Goal: Task Accomplishment & Management: Manage account settings

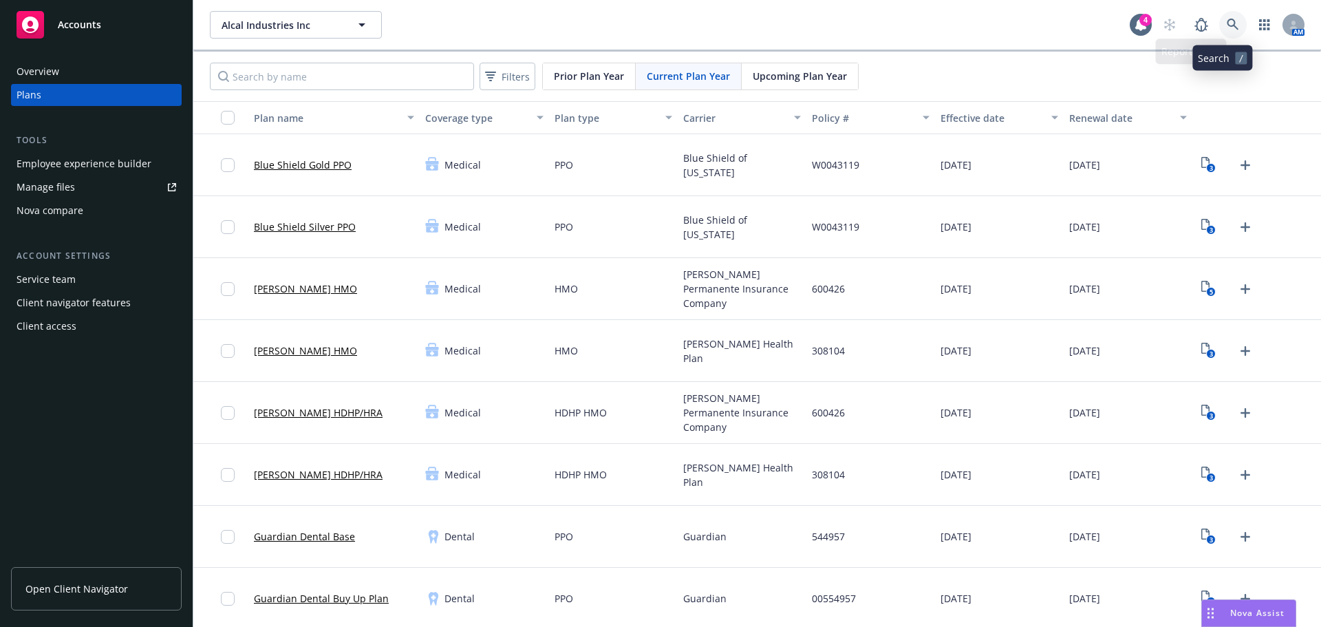
click at [1227, 23] on icon at bounding box center [1233, 25] width 12 height 12
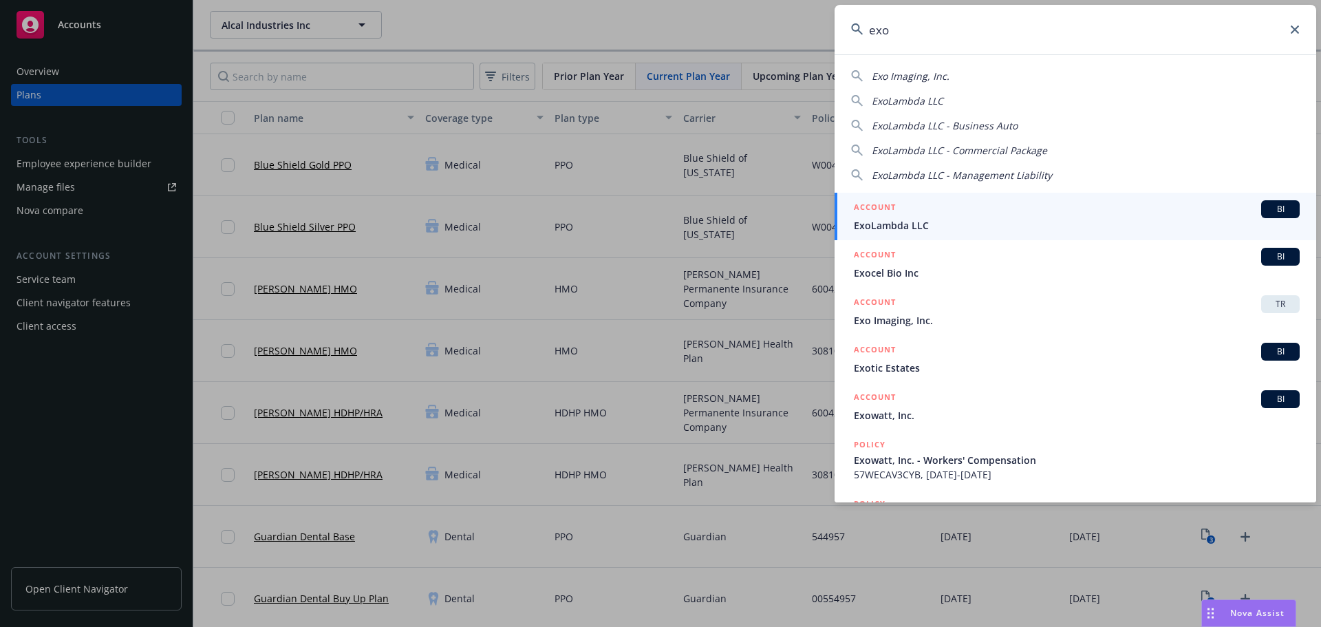
click at [966, 79] on div "Exo Imaging, Inc." at bounding box center [1075, 76] width 449 height 14
type input "Exo Imaging, Inc."
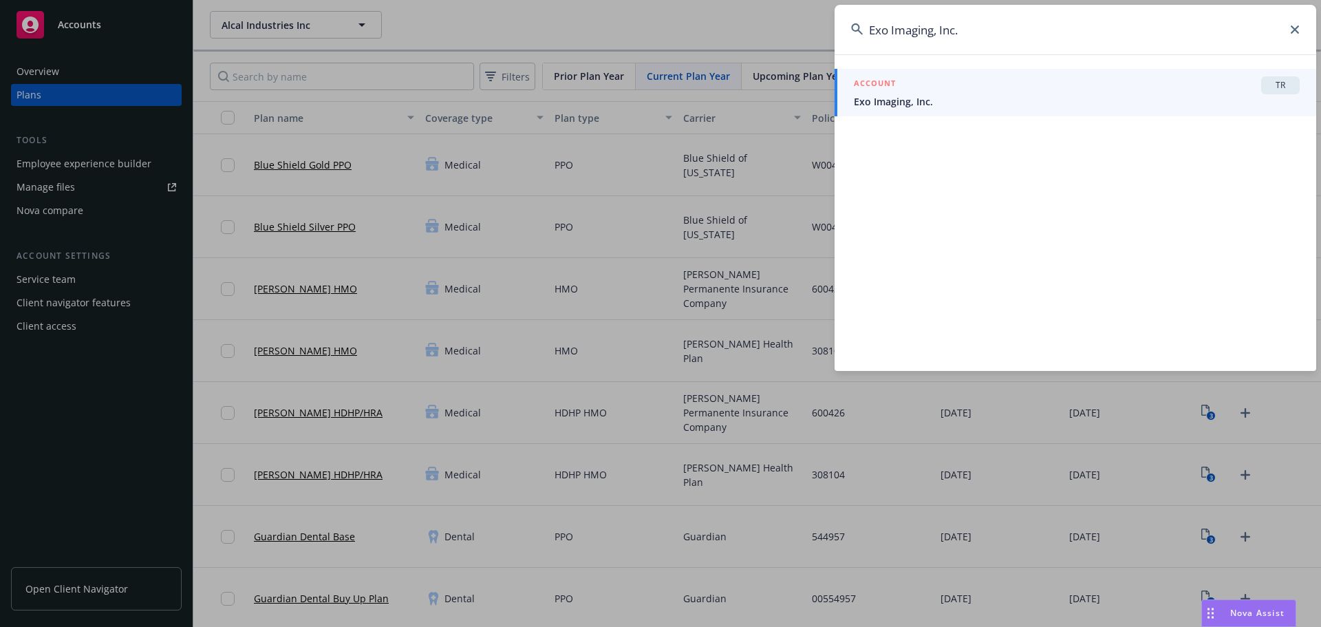
click at [947, 80] on div "ACCOUNT TR" at bounding box center [1077, 85] width 446 height 18
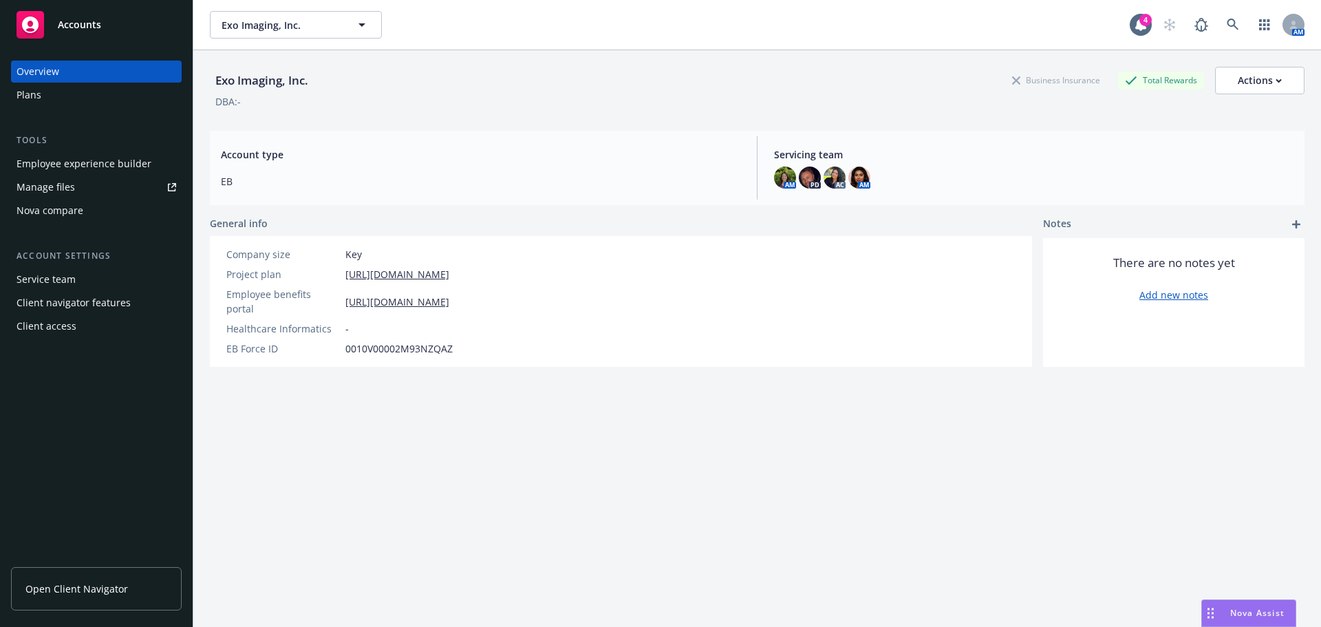
click at [117, 164] on div "Employee experience builder" at bounding box center [84, 164] width 135 height 22
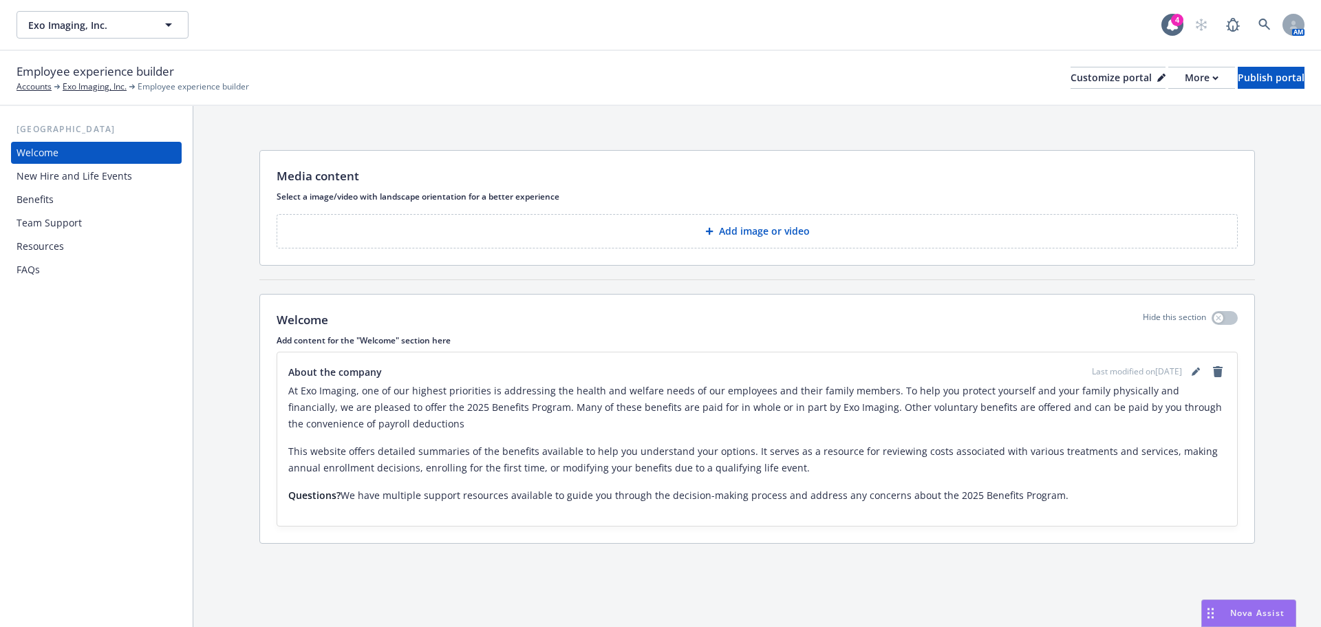
click at [76, 177] on div "New Hire and Life Events" at bounding box center [75, 176] width 116 height 22
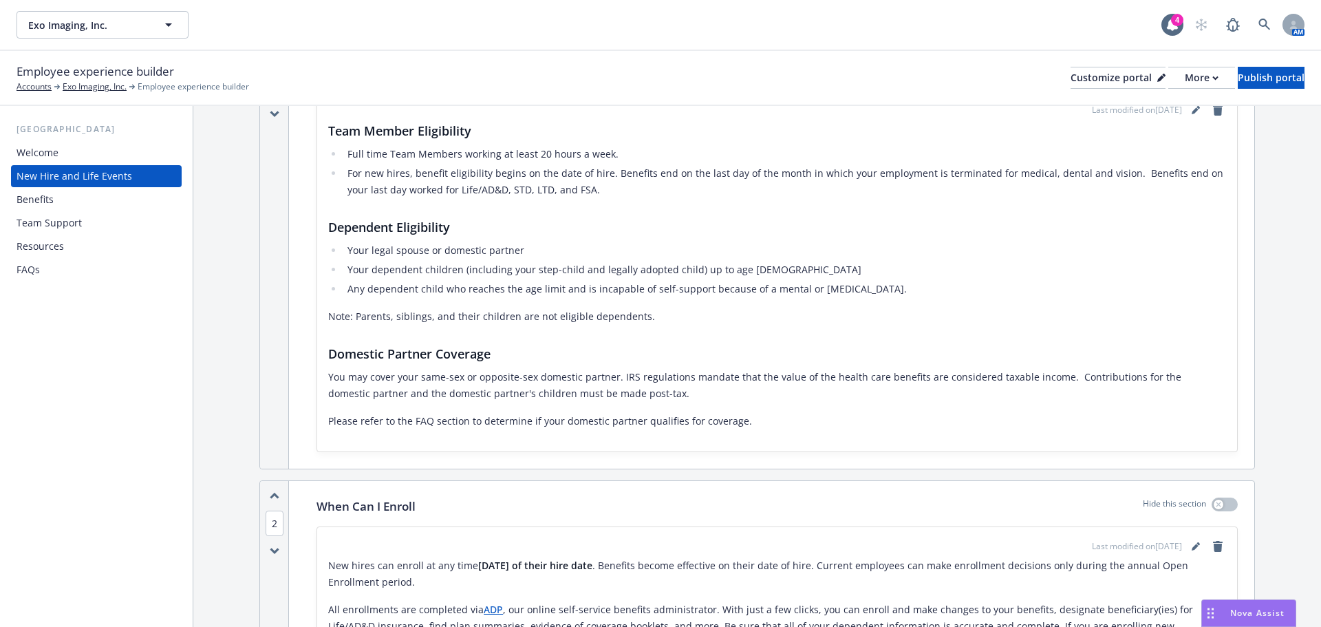
scroll to position [482, 0]
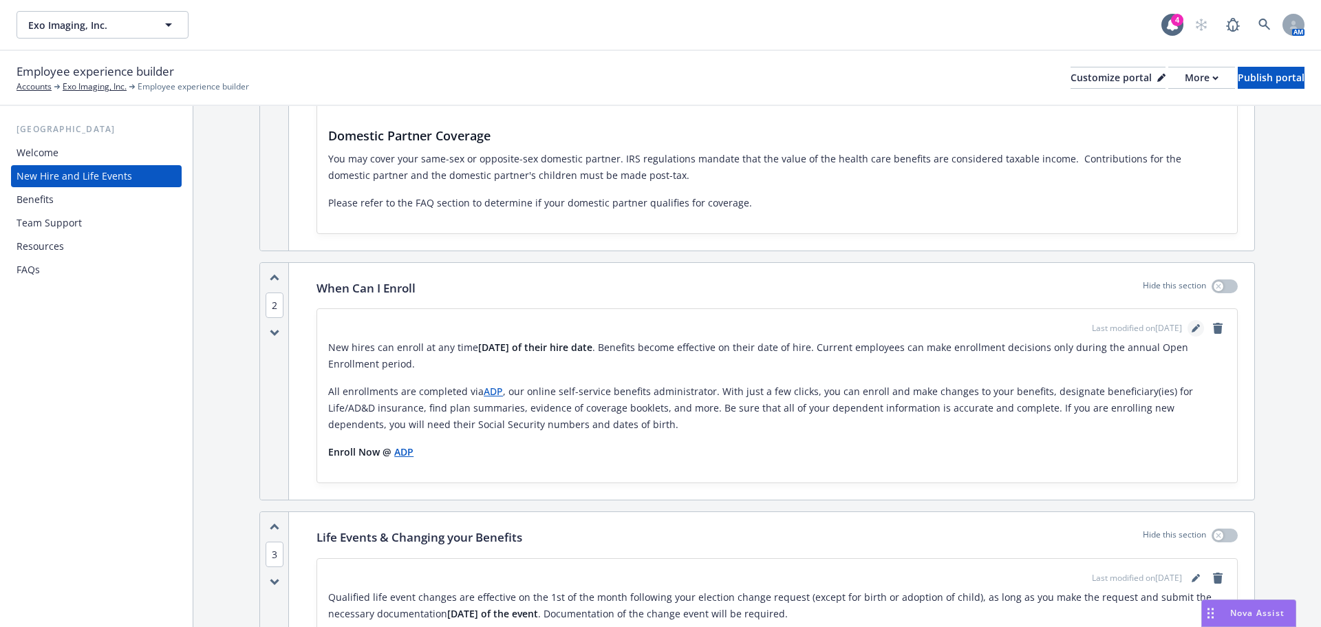
click at [1192, 325] on icon "editPencil" at bounding box center [1196, 328] width 8 height 8
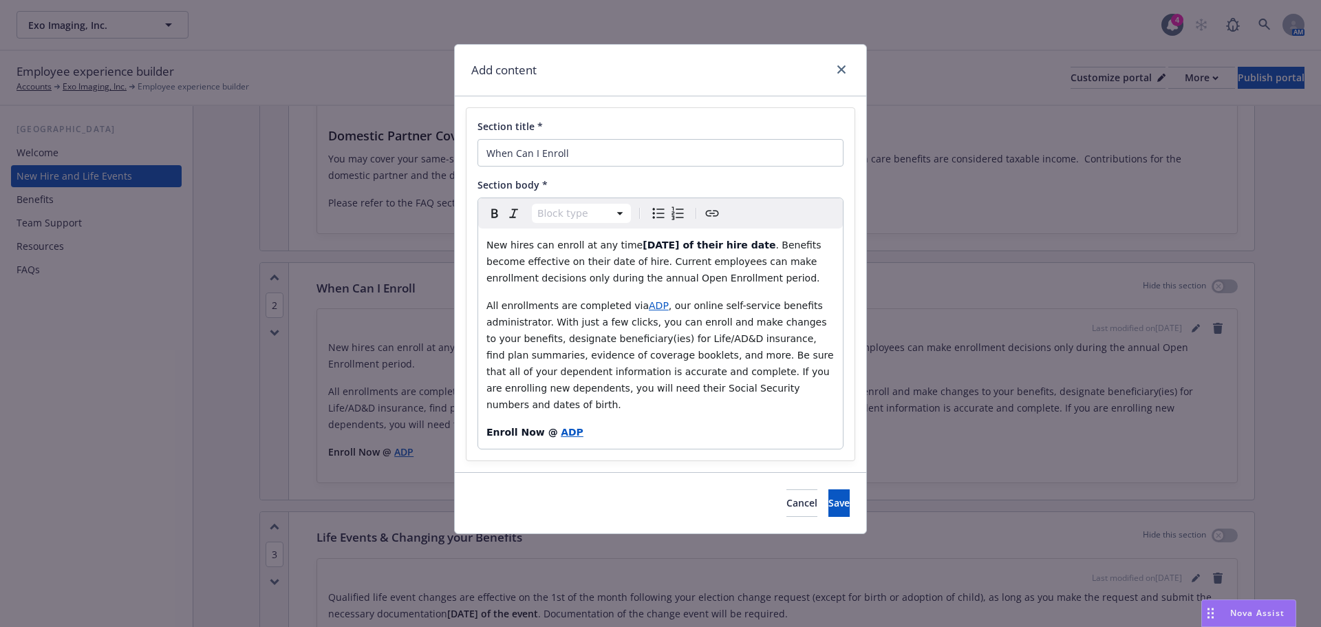
select select "paragraph"
drag, startPoint x: 777, startPoint y: 241, endPoint x: 649, endPoint y: 260, distance: 130.0
click at [649, 260] on span ". Benefits become effective on their date of hire. Current employees can make e…" at bounding box center [655, 261] width 338 height 44
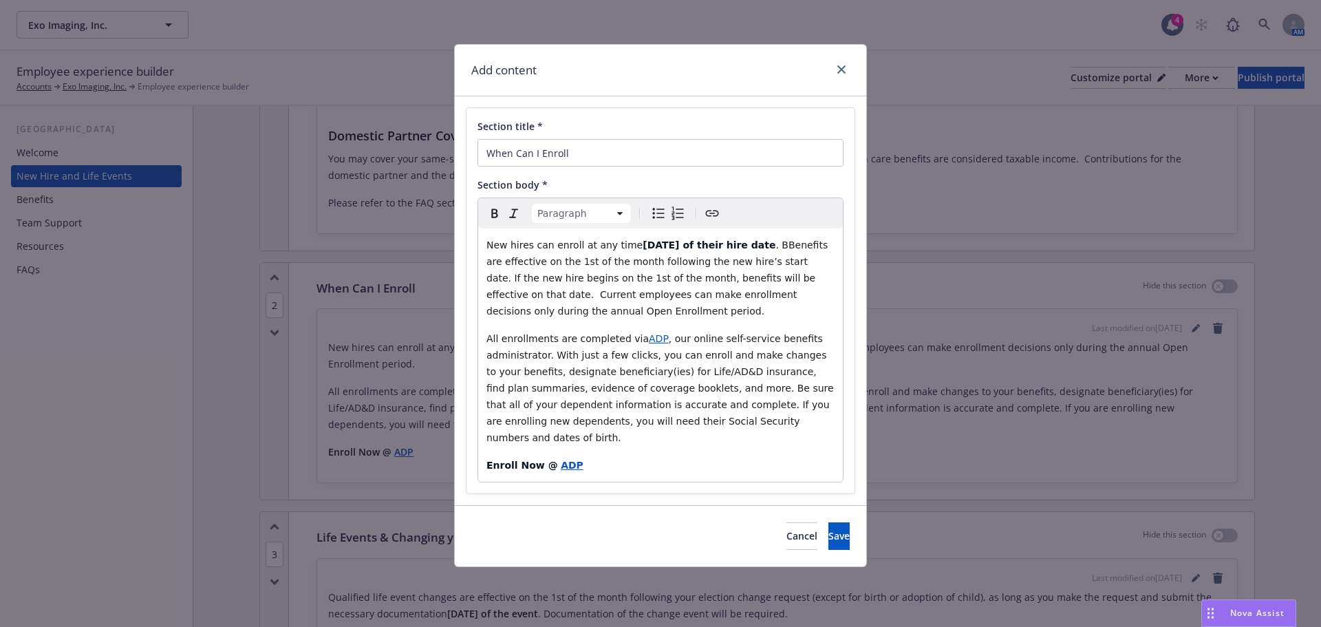
click at [781, 244] on span ". BBenefits are effective on the 1st of the month following the new hire’s star…" at bounding box center [658, 277] width 345 height 77
drag, startPoint x: 683, startPoint y: 261, endPoint x: 702, endPoint y: 260, distance: 18.6
click at [702, 260] on span ". Benefits are effective on the 1st of the month following the new hire’s start…" at bounding box center [655, 277] width 338 height 77
click at [736, 267] on span ". Benefits are effective on the 1st of the month following the new hire’s start…" at bounding box center [655, 277] width 338 height 77
drag, startPoint x: 729, startPoint y: 261, endPoint x: 689, endPoint y: 263, distance: 40.6
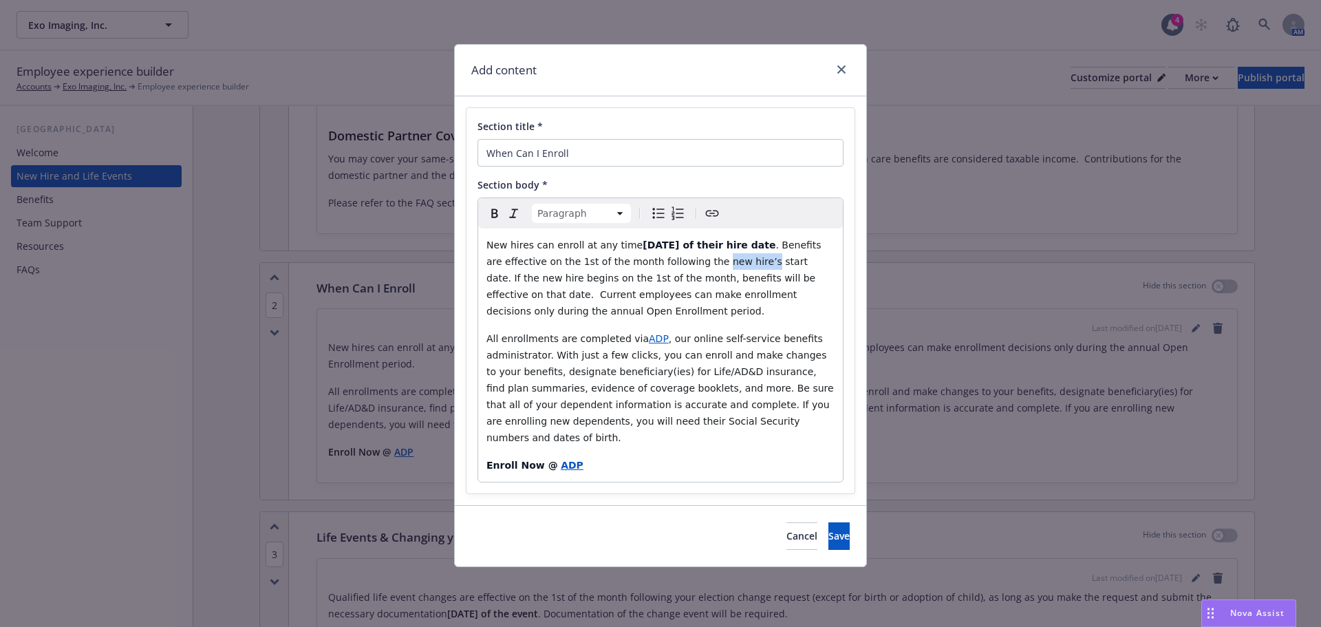
click at [689, 263] on span ". Benefits are effective on the 1st of the month following the new hire’s start…" at bounding box center [655, 277] width 338 height 77
click at [745, 264] on span ". Benefits are effective on the 1st of the month following the start date. If t…" at bounding box center [661, 277] width 351 height 77
click at [742, 262] on span ". Benefits are effective on the 1st of the month following the start date. If t…" at bounding box center [661, 277] width 351 height 77
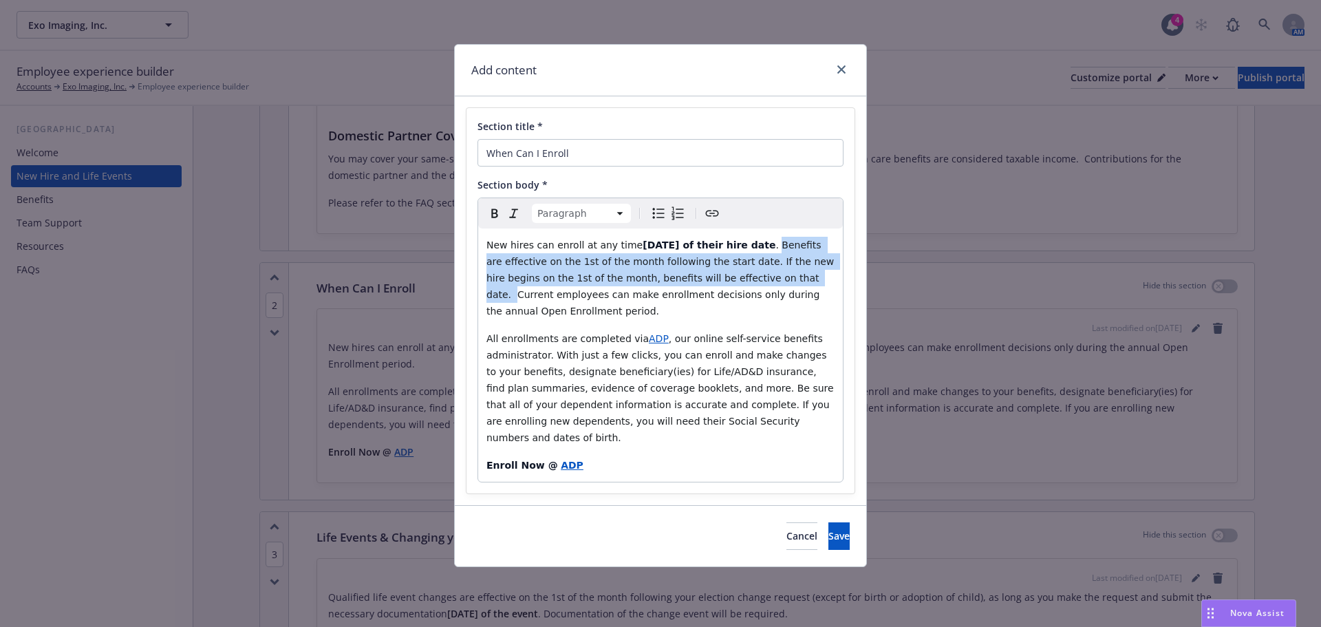
drag, startPoint x: 776, startPoint y: 241, endPoint x: 755, endPoint y: 279, distance: 42.5
click at [755, 279] on span ". Benefits are effective on the 1st of the month following the start date. If t…" at bounding box center [661, 277] width 351 height 77
copy span "Benefits are effective on the 1st of the month following the start date. If the…"
paste div "editable markdown"
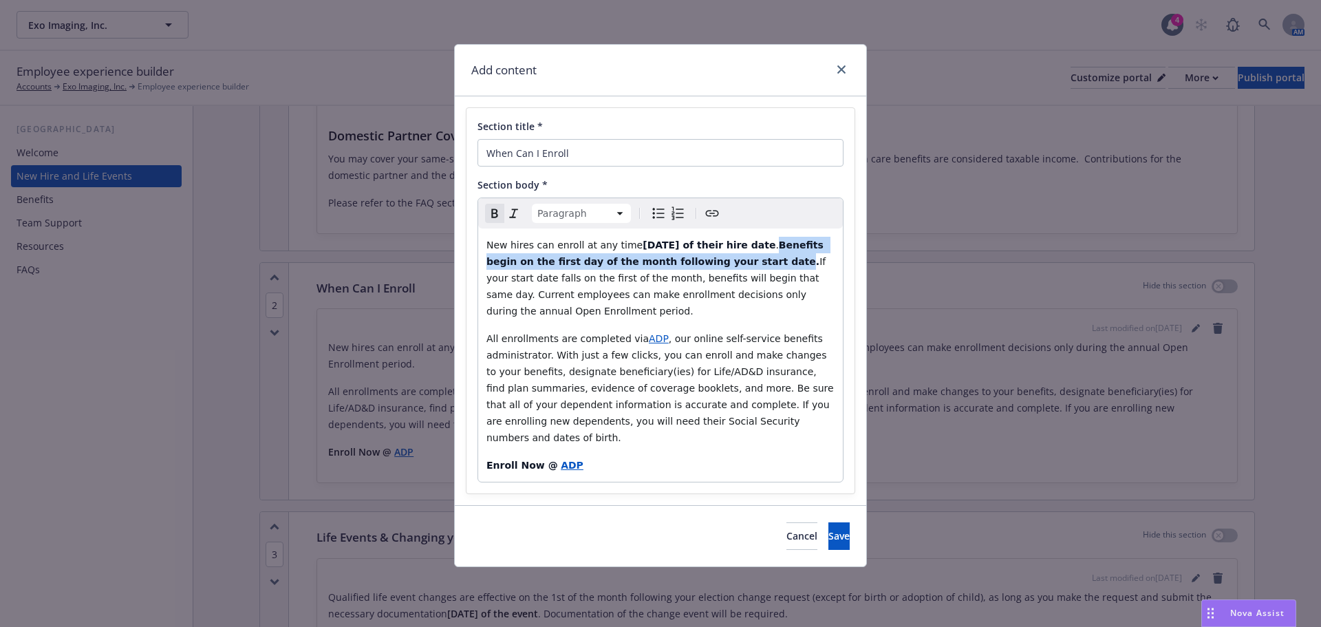
drag, startPoint x: 762, startPoint y: 262, endPoint x: 773, endPoint y: 247, distance: 18.7
click at [773, 247] on p "New hires can enroll at any time [DATE] of their hire date . Benefits begin on …" at bounding box center [660, 278] width 348 height 83
click at [497, 219] on icon "button" at bounding box center [494, 213] width 17 height 17
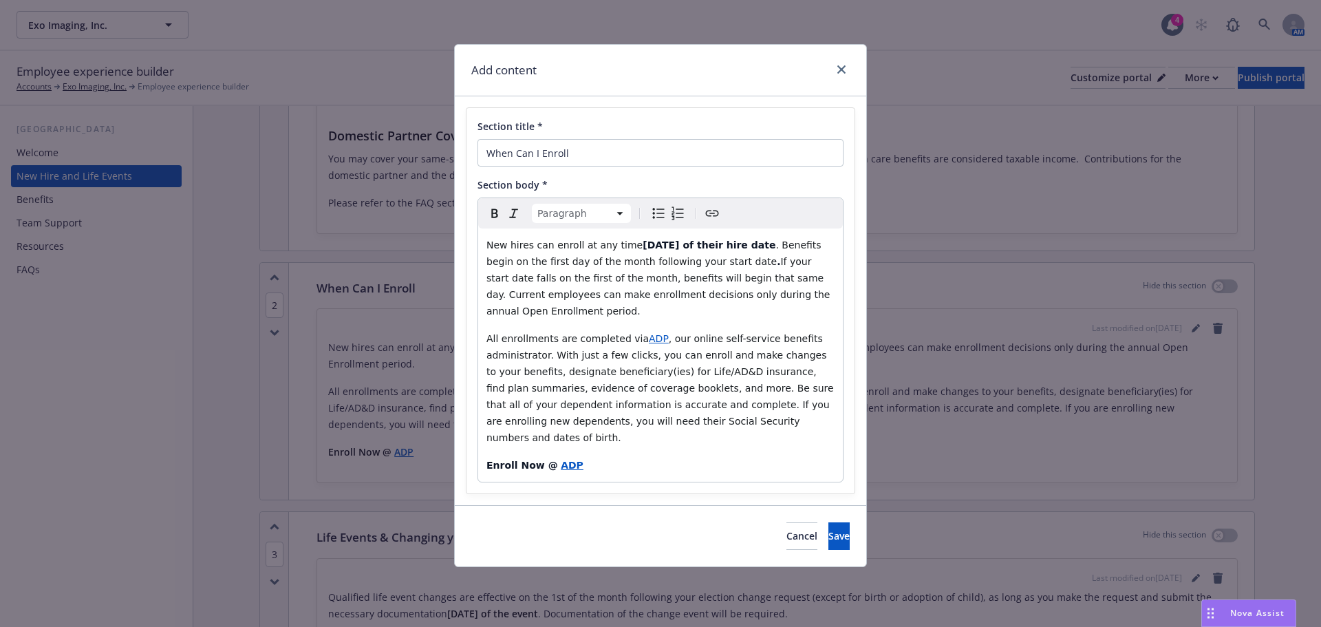
click at [739, 283] on span "If your start date falls on the first of the month, benefits will begin that sa…" at bounding box center [659, 286] width 347 height 61
click at [828, 529] on span "Save" at bounding box center [838, 535] width 21 height 13
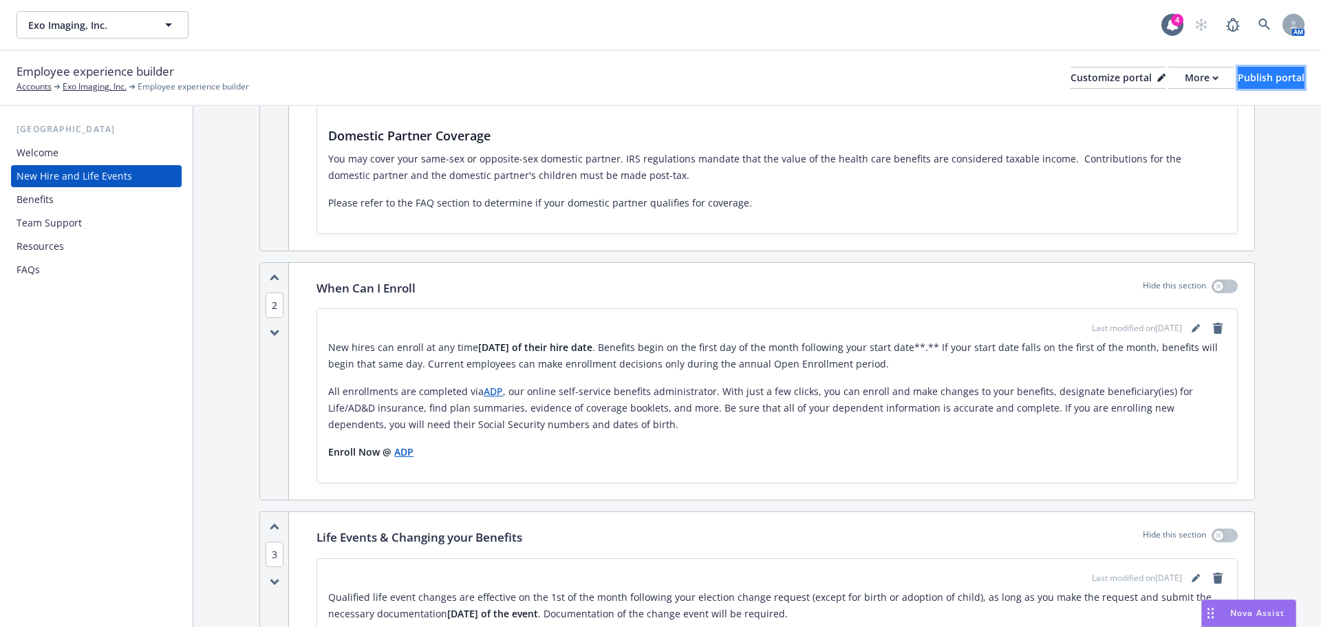
click at [1271, 86] on div "Publish portal" at bounding box center [1271, 77] width 67 height 21
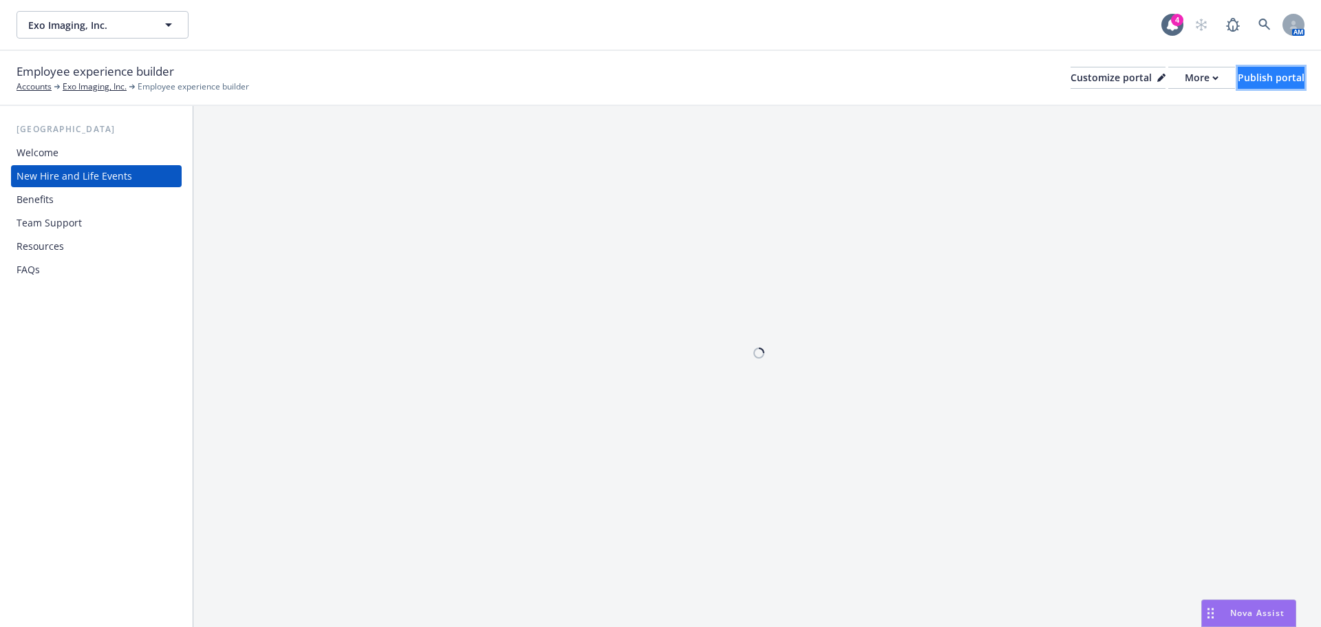
scroll to position [0, 0]
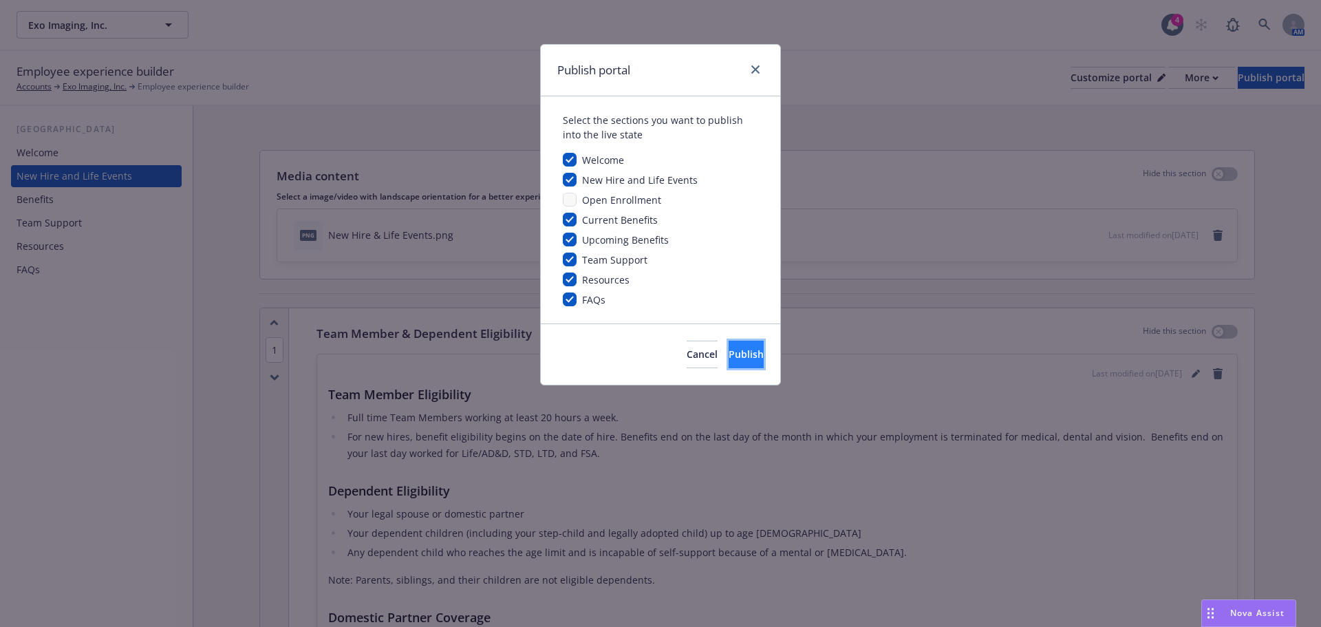
click at [729, 359] on span "Publish" at bounding box center [746, 353] width 35 height 13
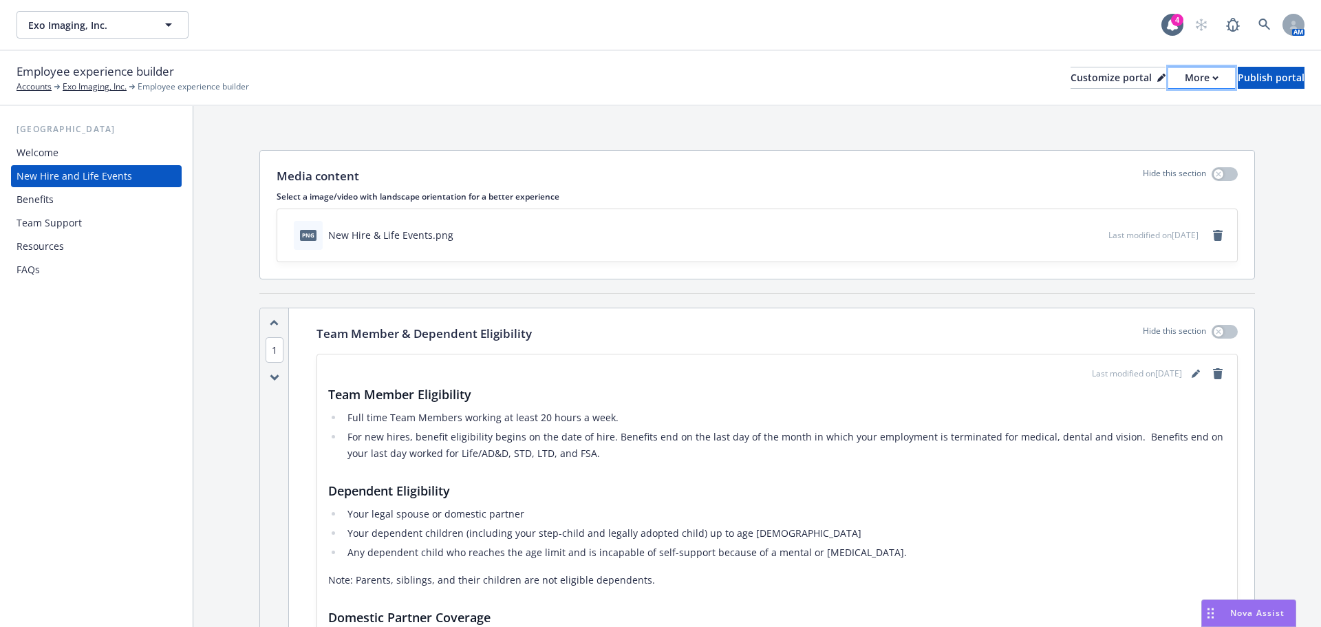
click at [1212, 76] on icon "button" at bounding box center [1215, 78] width 6 height 5
click at [1139, 134] on link "Copy portal link" at bounding box center [1128, 136] width 125 height 28
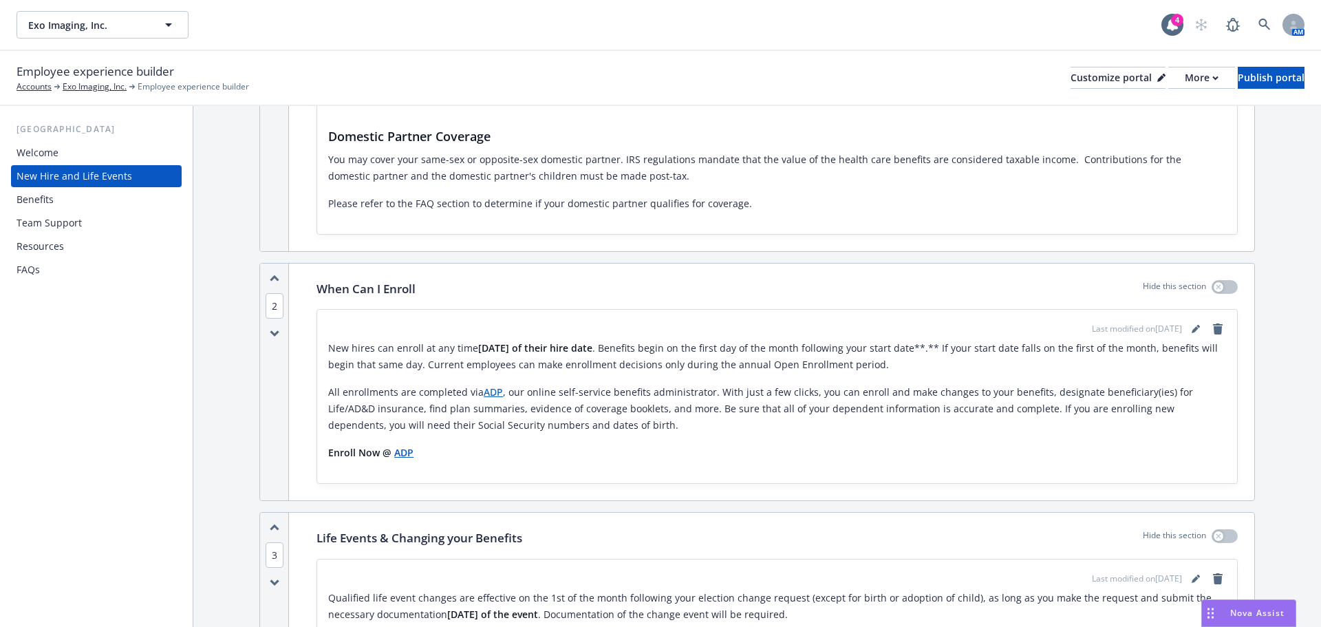
scroll to position [482, 0]
click at [1192, 329] on icon "editPencil" at bounding box center [1196, 328] width 8 height 8
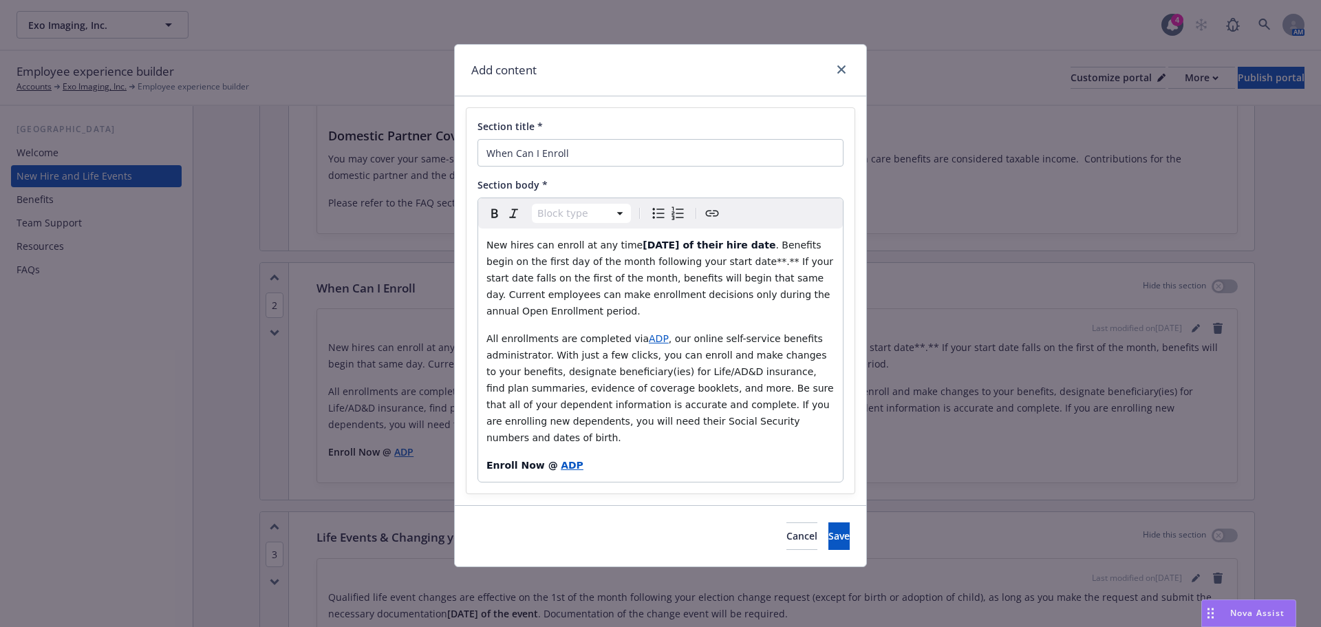
select select "paragraph"
click at [760, 259] on span ". Benefits begin on the first day of the month following your start date**.** I…" at bounding box center [660, 277] width 349 height 77
click at [828, 529] on span "Save" at bounding box center [838, 535] width 21 height 13
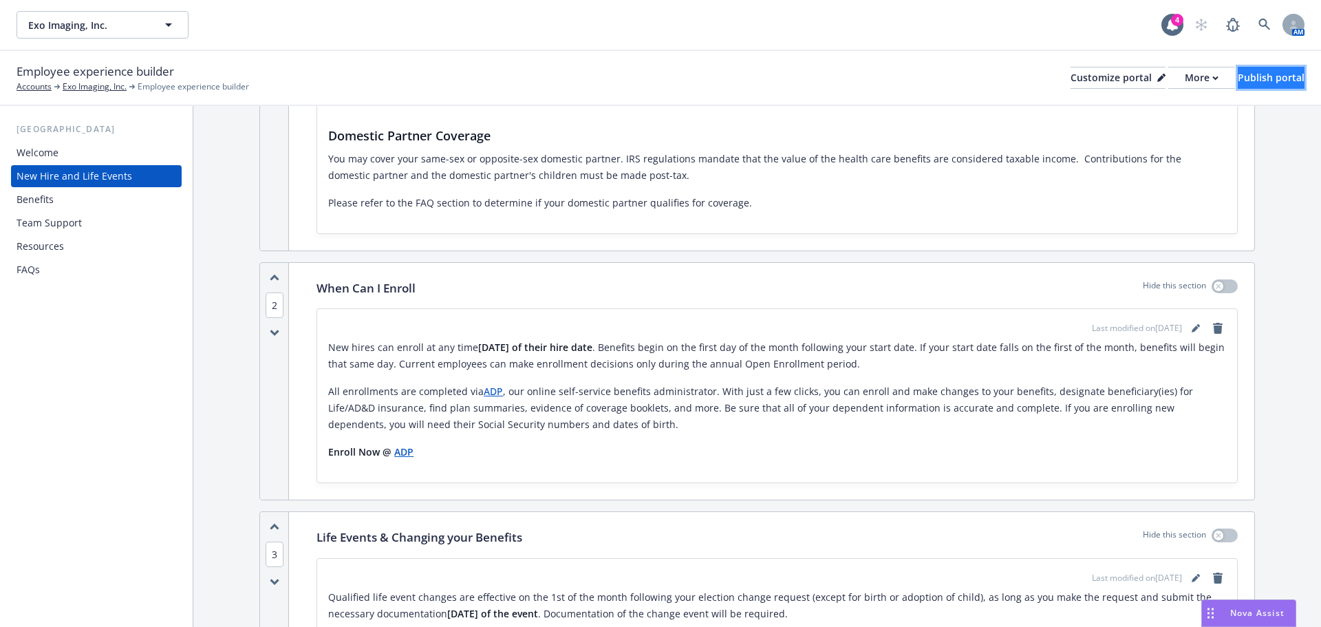
click at [1267, 76] on div "Publish portal" at bounding box center [1271, 77] width 67 height 21
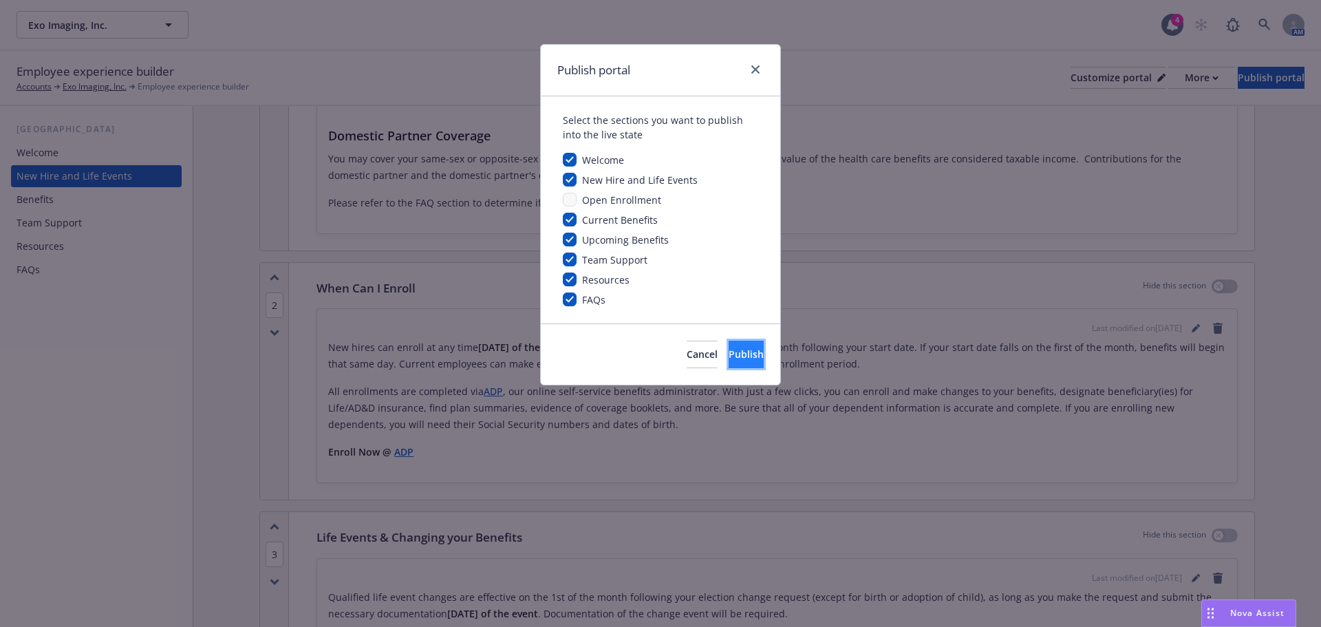
click at [743, 347] on button "Publish" at bounding box center [746, 355] width 35 height 28
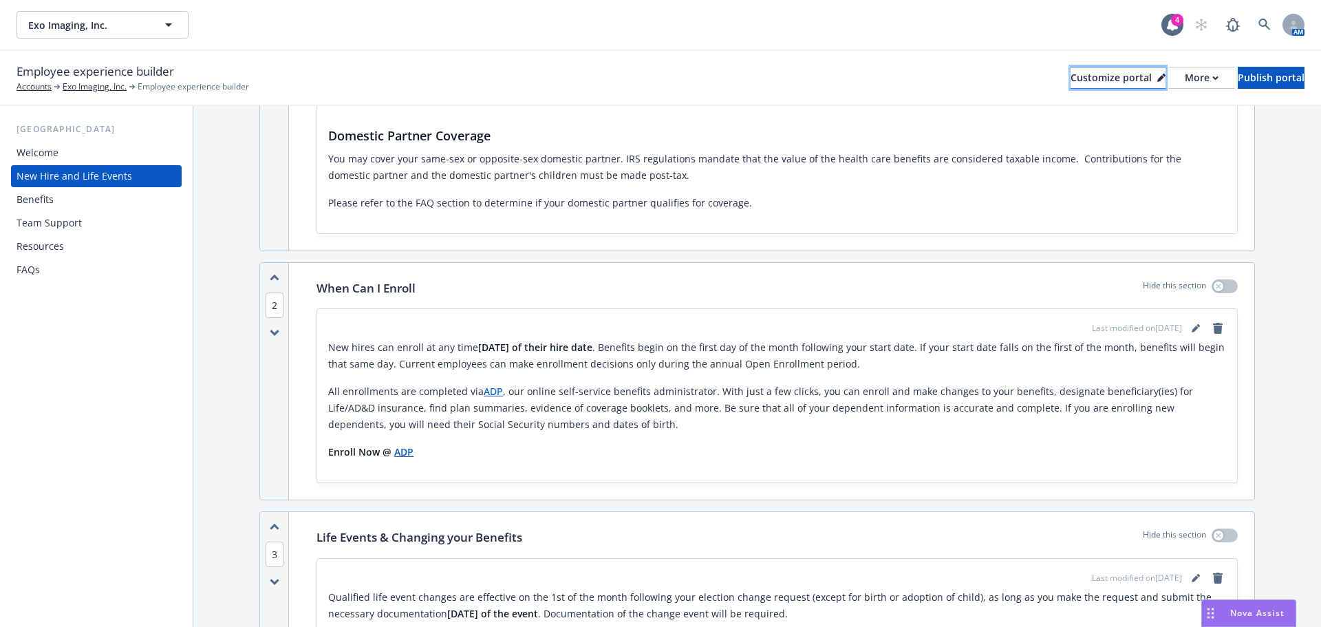
click at [1070, 71] on div "Customize portal" at bounding box center [1117, 77] width 95 height 21
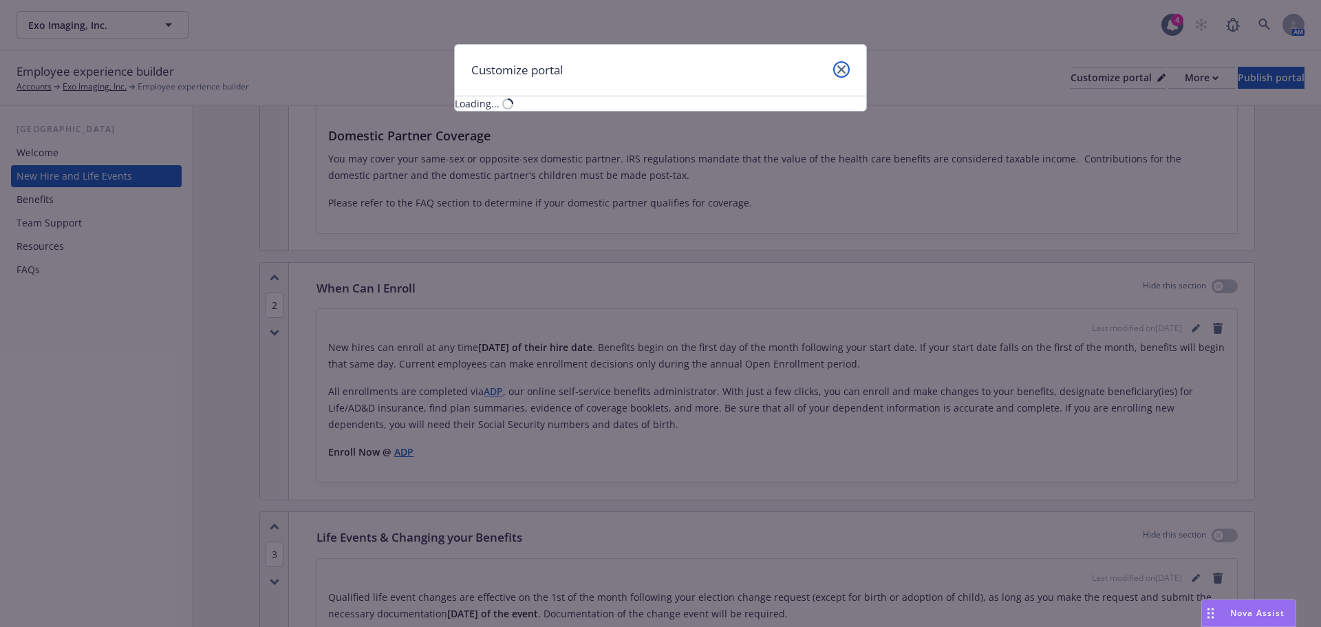
click at [842, 71] on icon "close" at bounding box center [841, 69] width 8 height 8
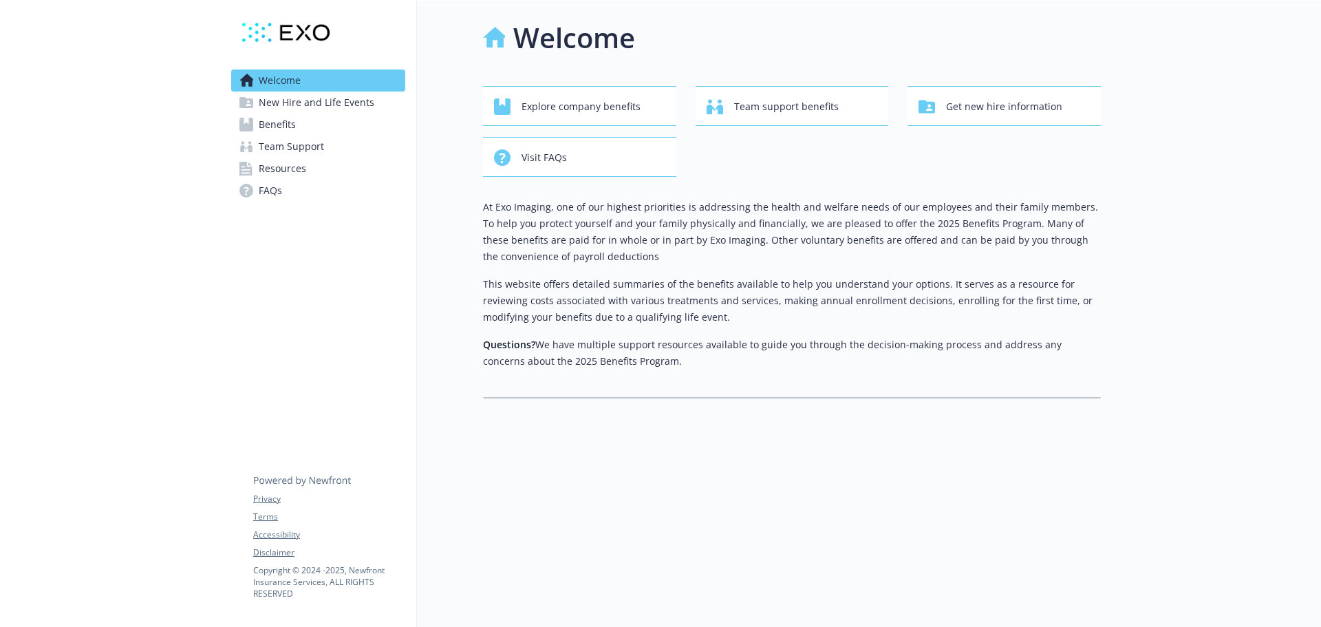
click at [277, 125] on span "Benefits" at bounding box center [277, 125] width 37 height 22
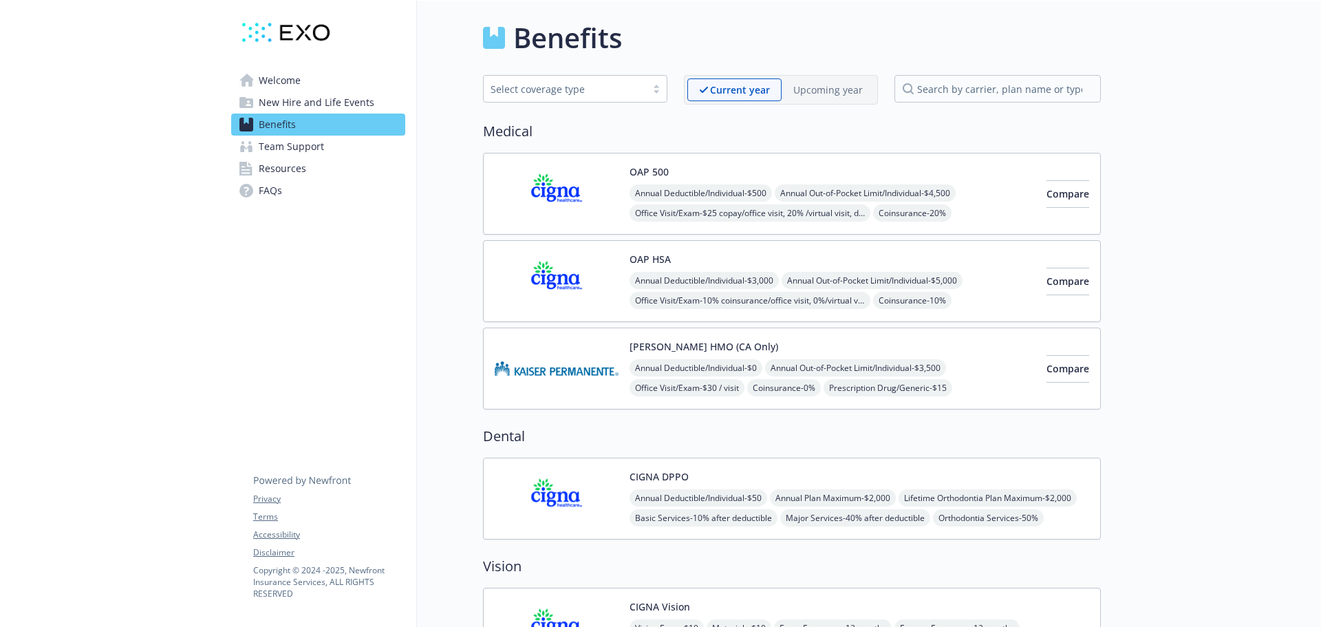
click at [289, 103] on span "New Hire and Life Events" at bounding box center [317, 102] width 116 height 22
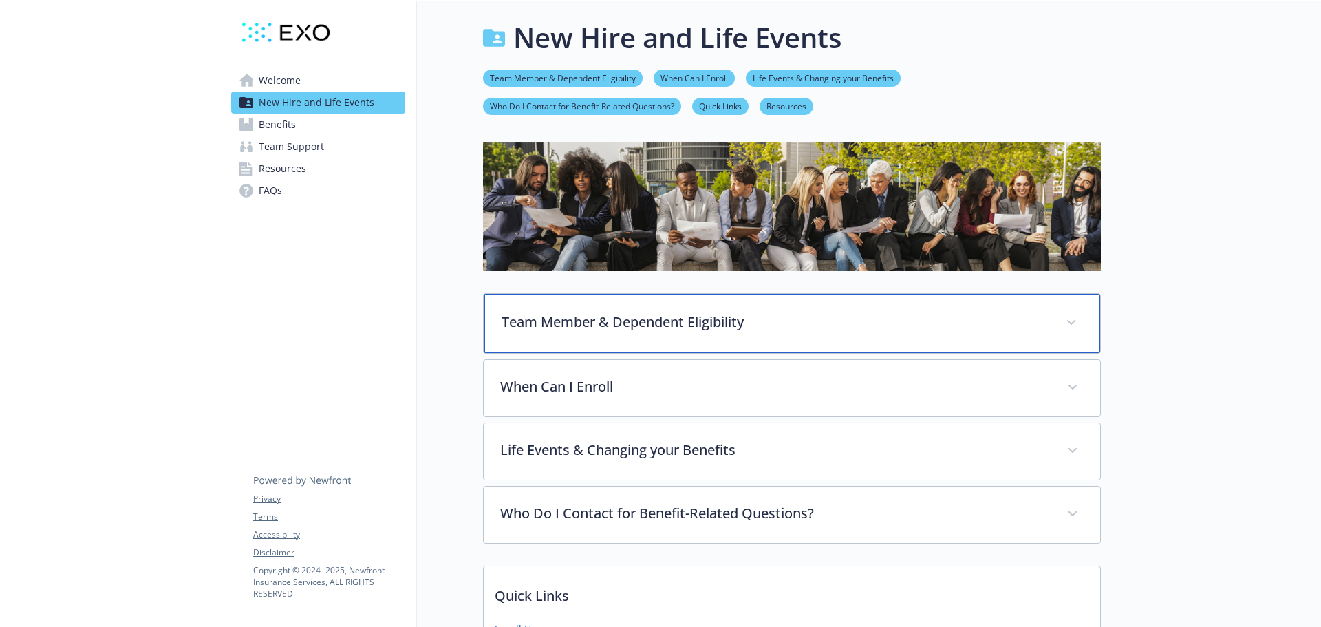
click at [556, 327] on p "Team Member & Dependent Eligibility" at bounding box center [776, 322] width 548 height 21
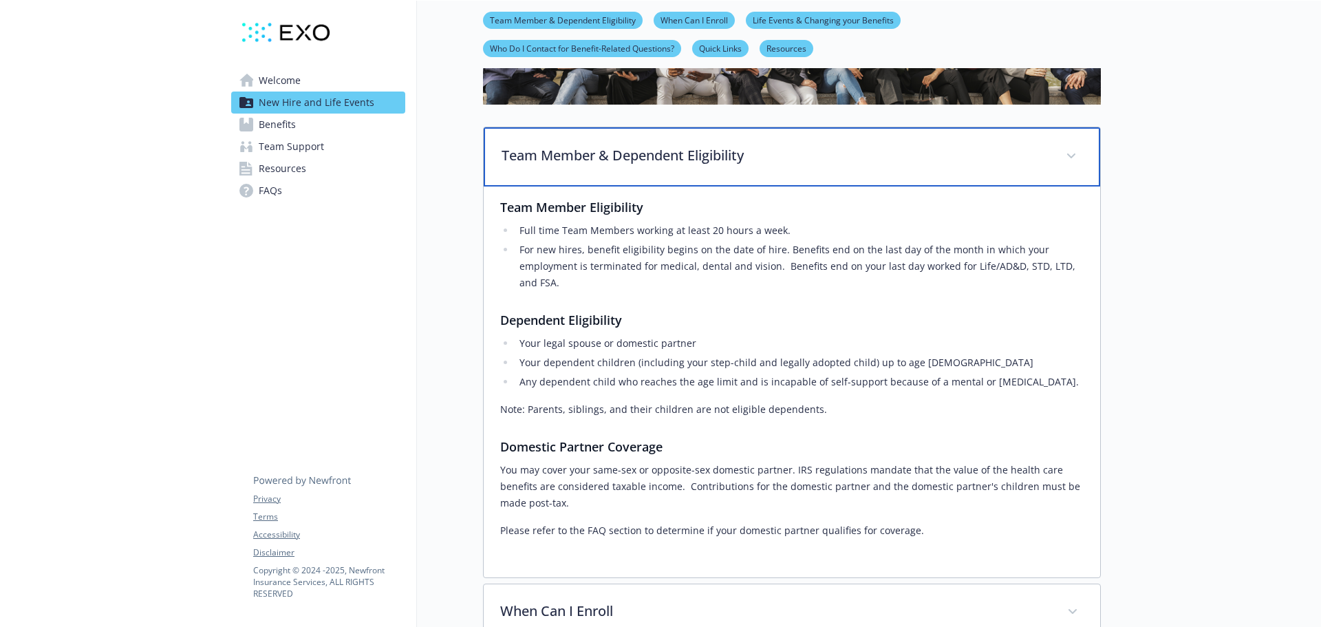
scroll to position [275, 0]
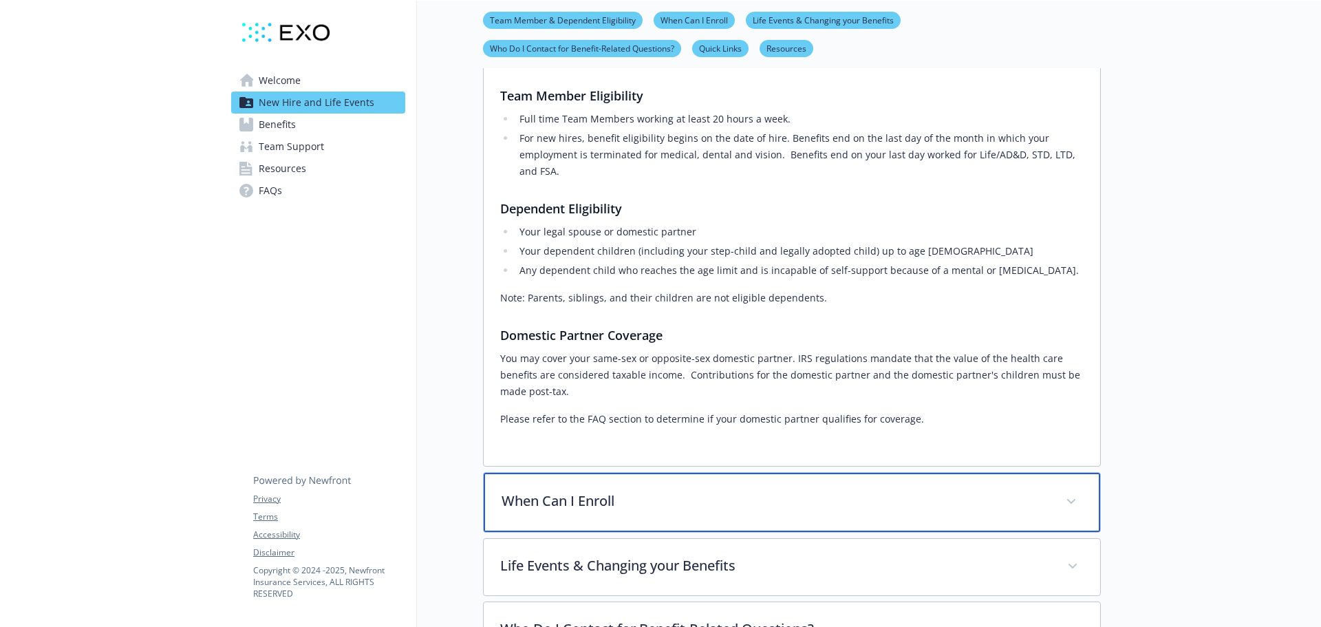
click at [557, 510] on p "When Can I Enroll" at bounding box center [776, 501] width 548 height 21
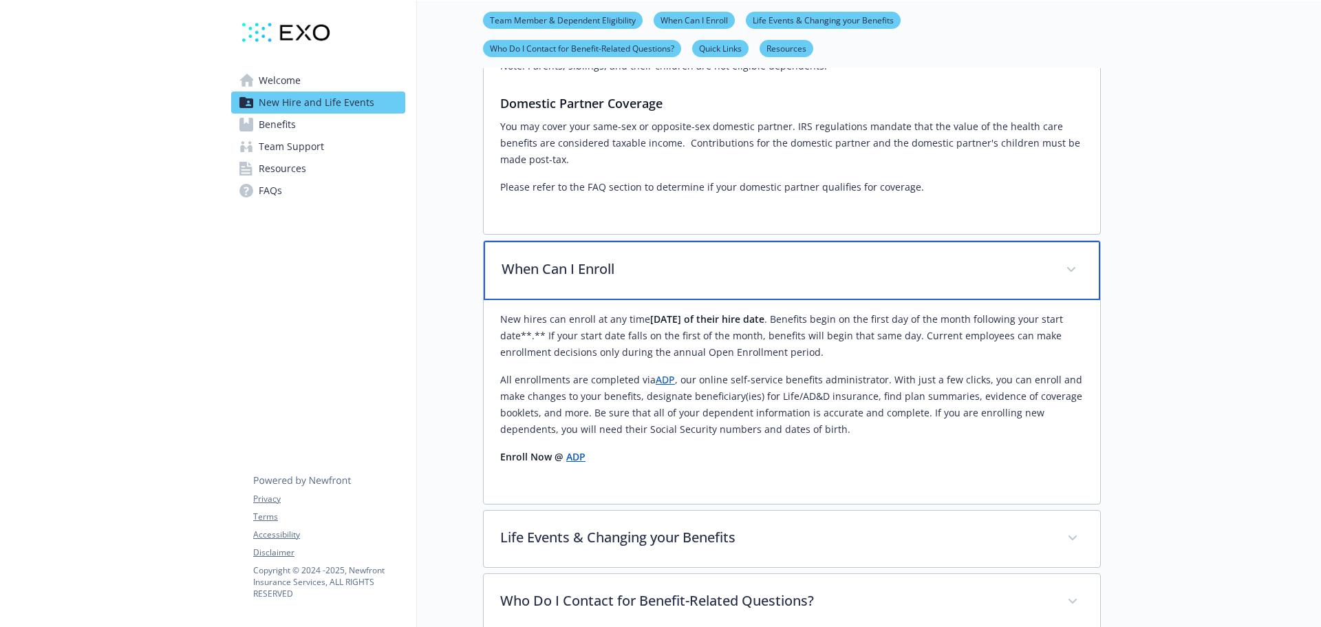
scroll to position [550, 0]
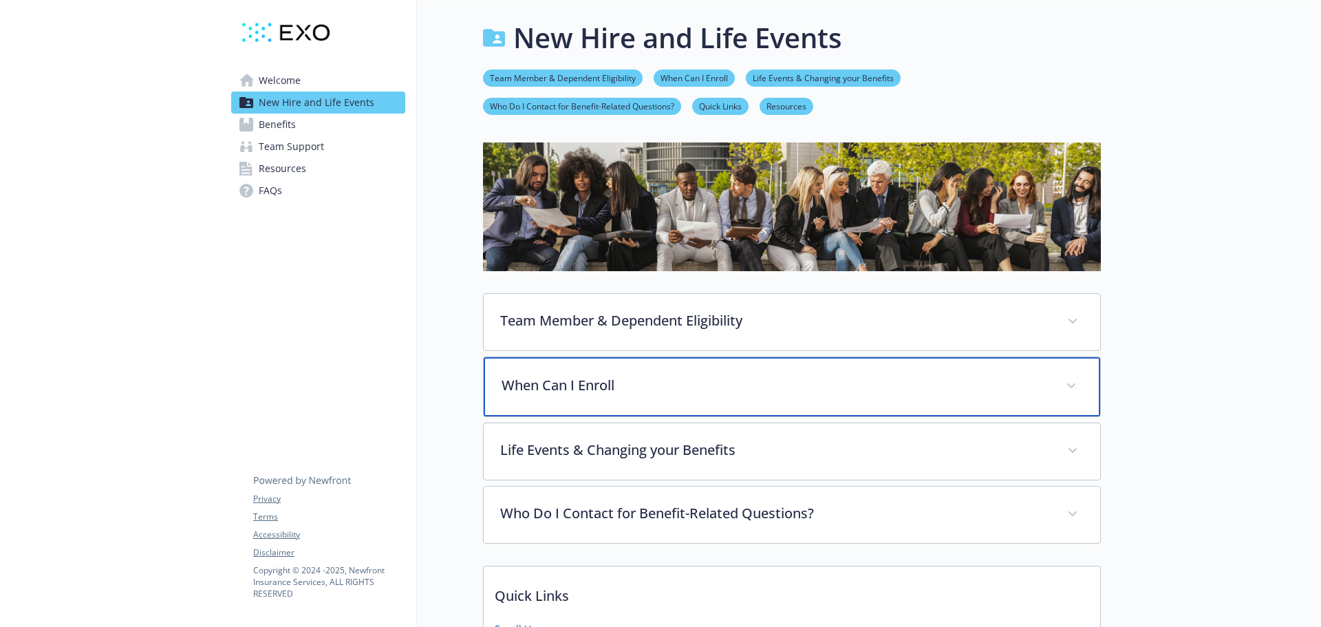
click at [563, 368] on div "When Can I Enroll" at bounding box center [792, 386] width 616 height 59
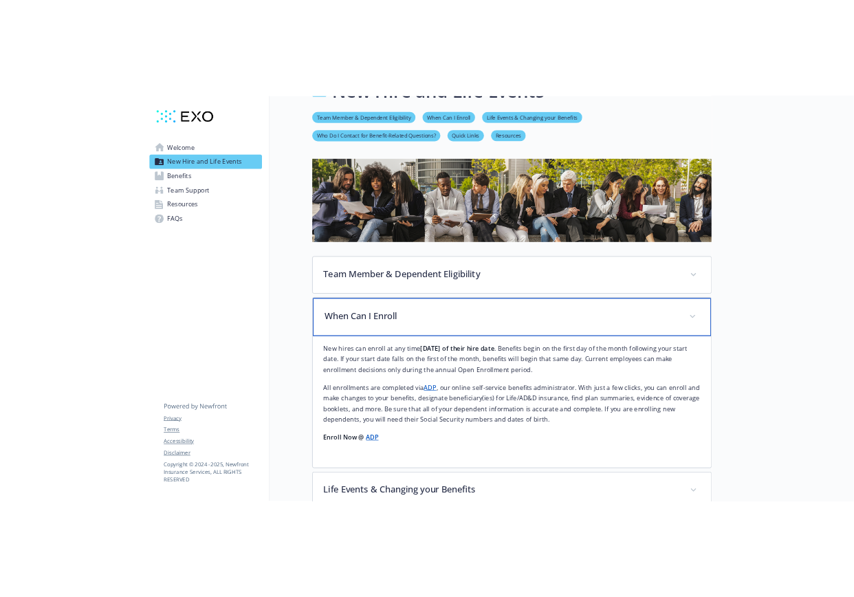
scroll to position [69, 0]
